Goal: Transaction & Acquisition: Purchase product/service

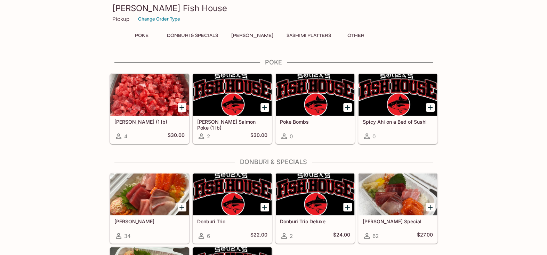
click at [147, 38] on button "Poke" at bounding box center [141, 36] width 31 height 10
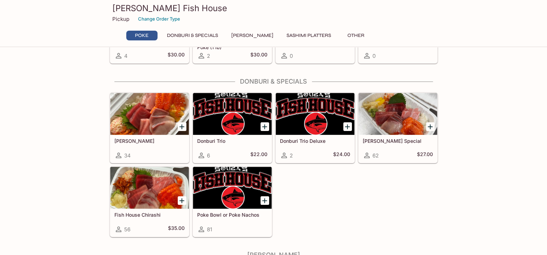
scroll to position [35, 0]
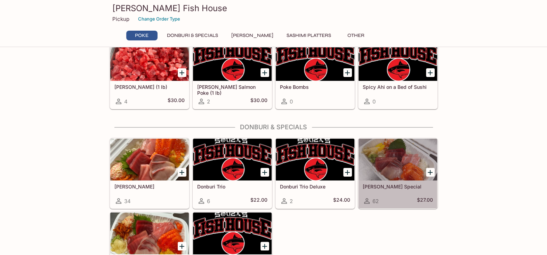
click at [403, 159] on div at bounding box center [398, 159] width 79 height 42
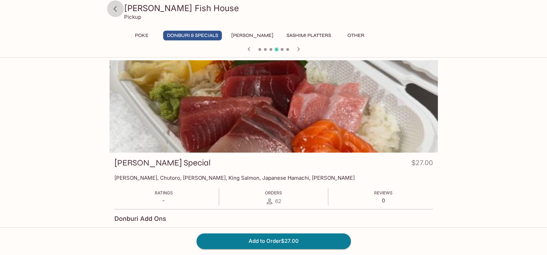
click at [116, 8] on icon at bounding box center [115, 9] width 12 height 12
click at [111, 7] on icon at bounding box center [115, 9] width 12 height 12
click at [120, 11] on icon at bounding box center [115, 9] width 12 height 12
